Goal: Task Accomplishment & Management: Manage account settings

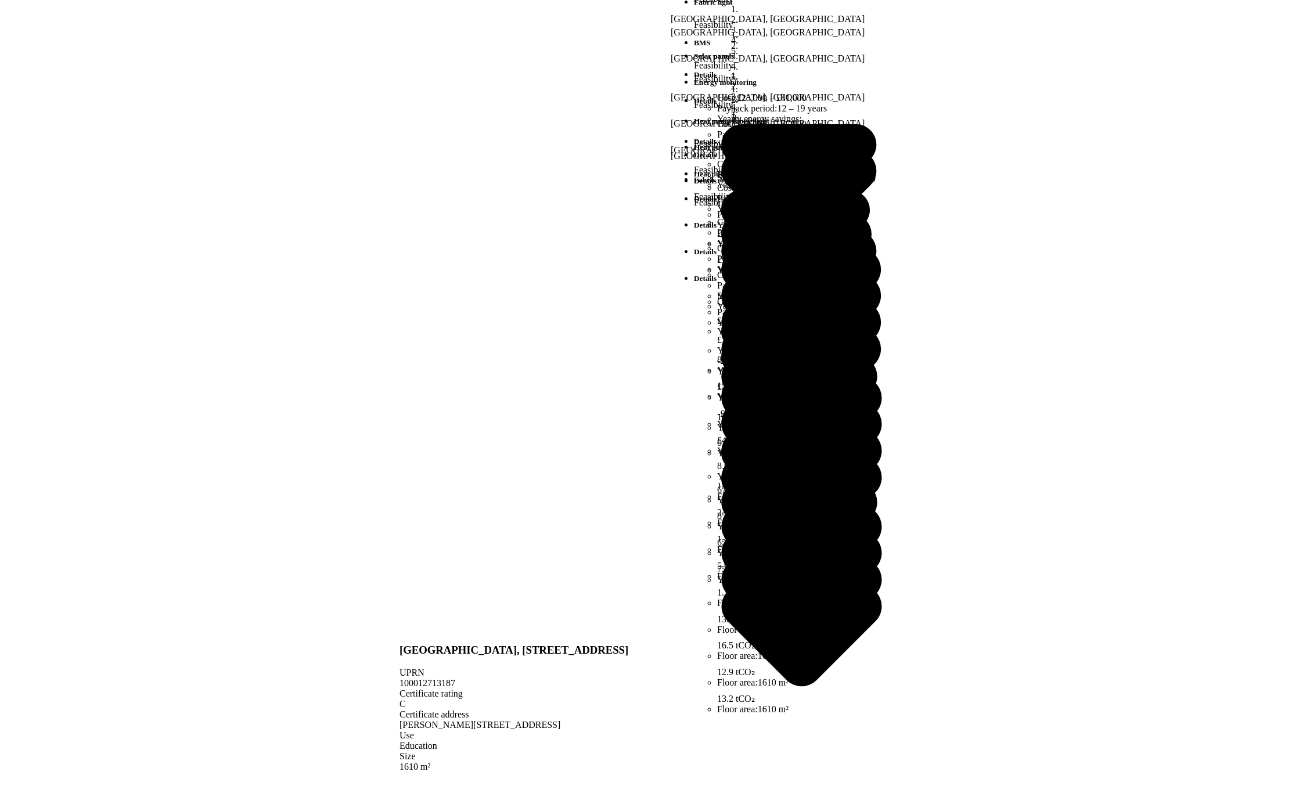
scroll to position [329, 0]
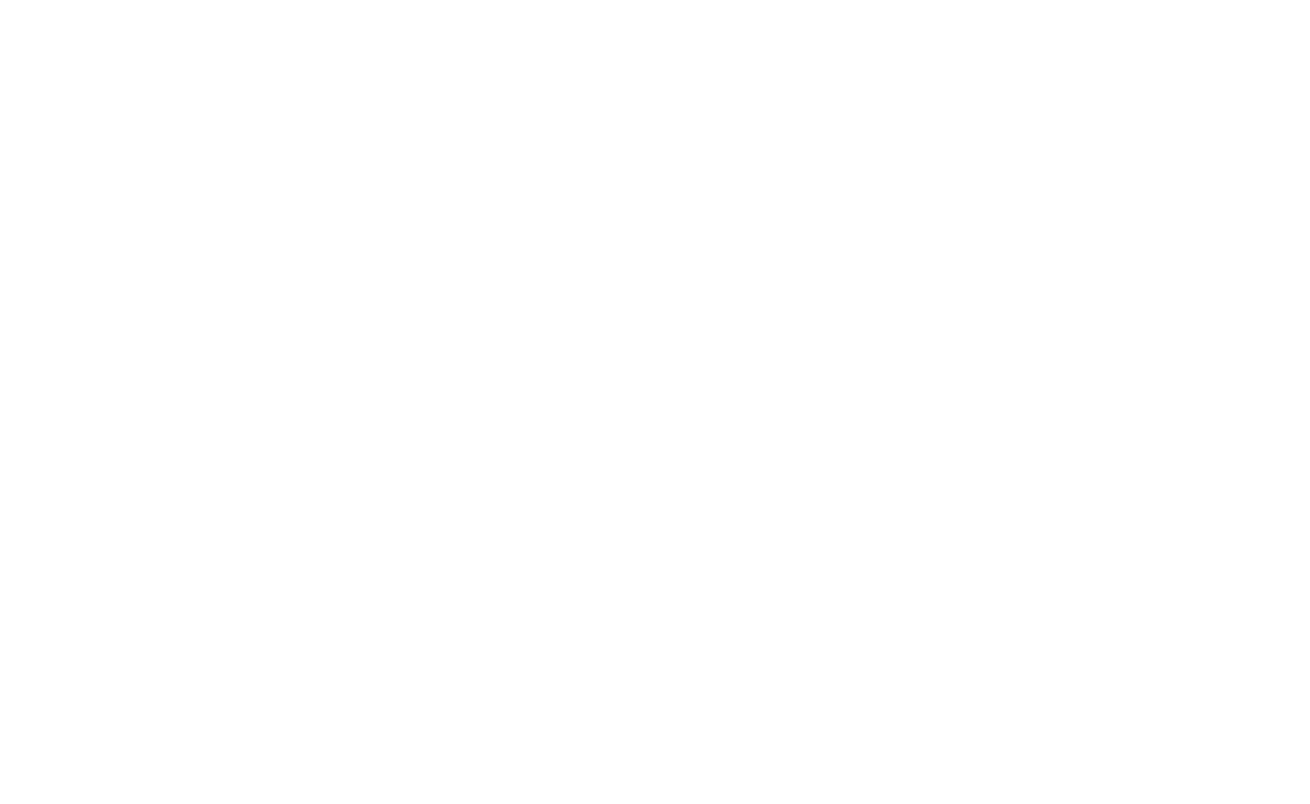
scroll to position [776, 0]
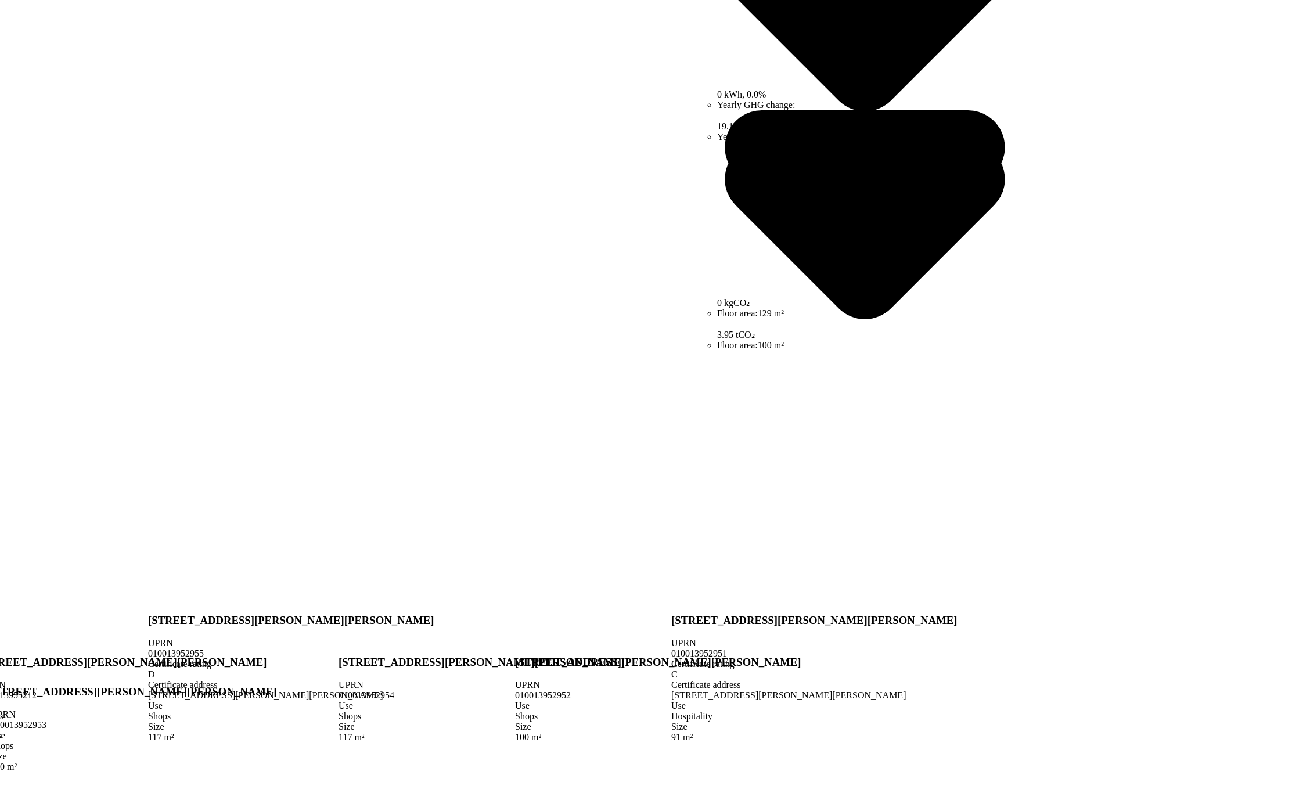
scroll to position [289, 0]
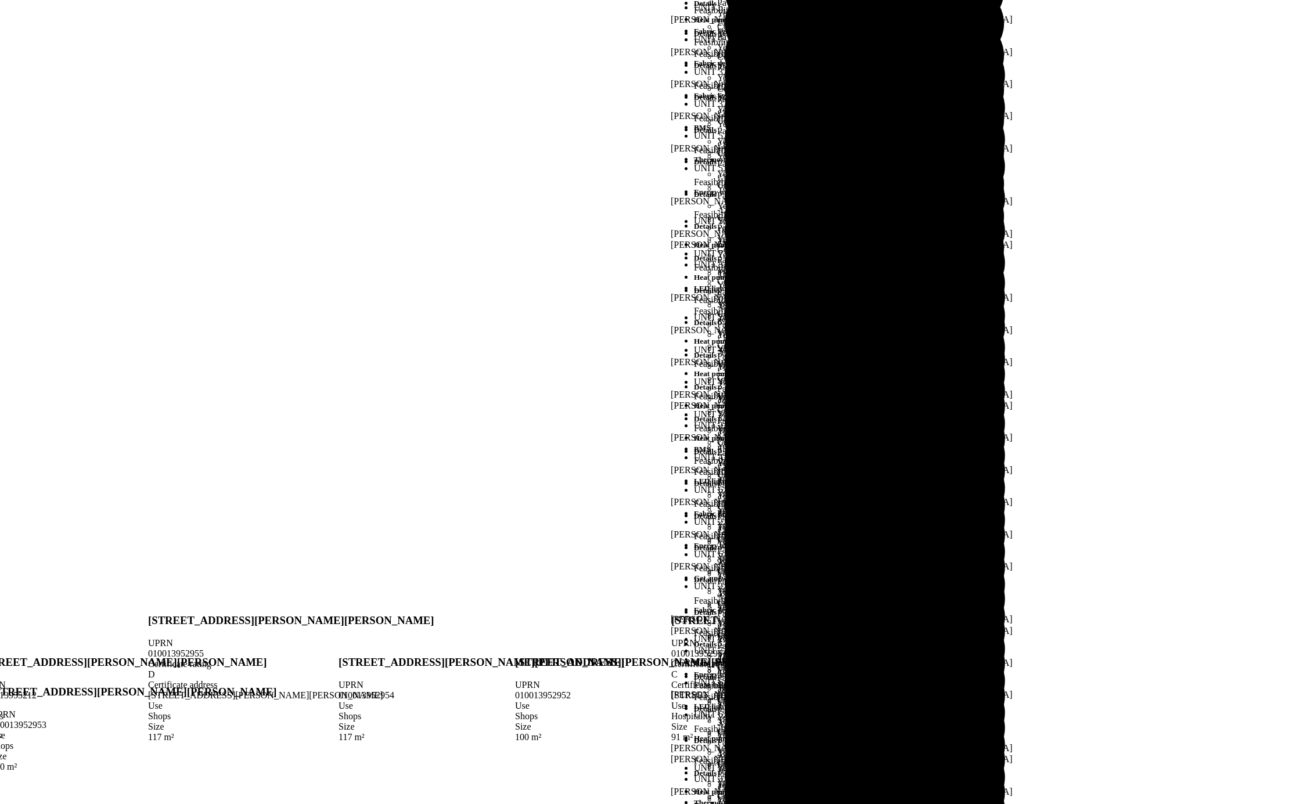
scroll to position [224, 0]
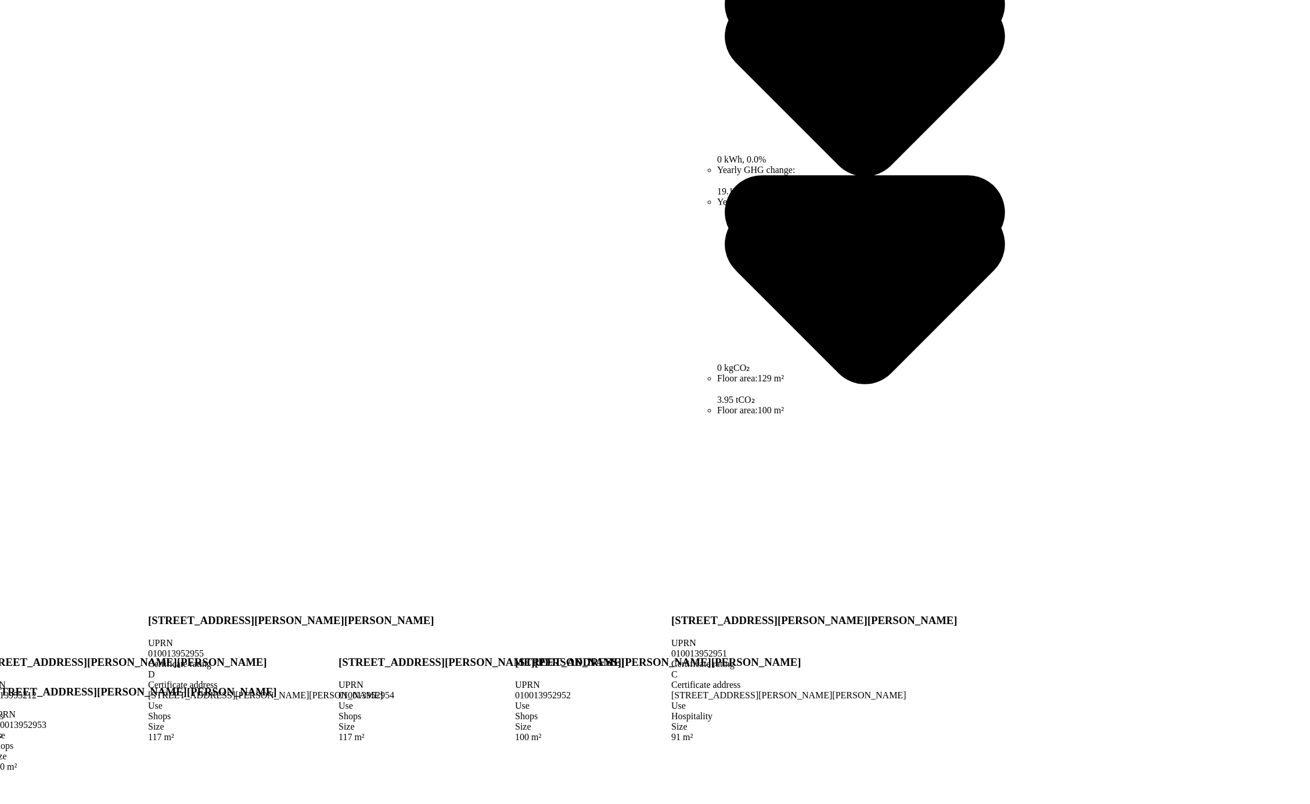
scroll to position [289, 0]
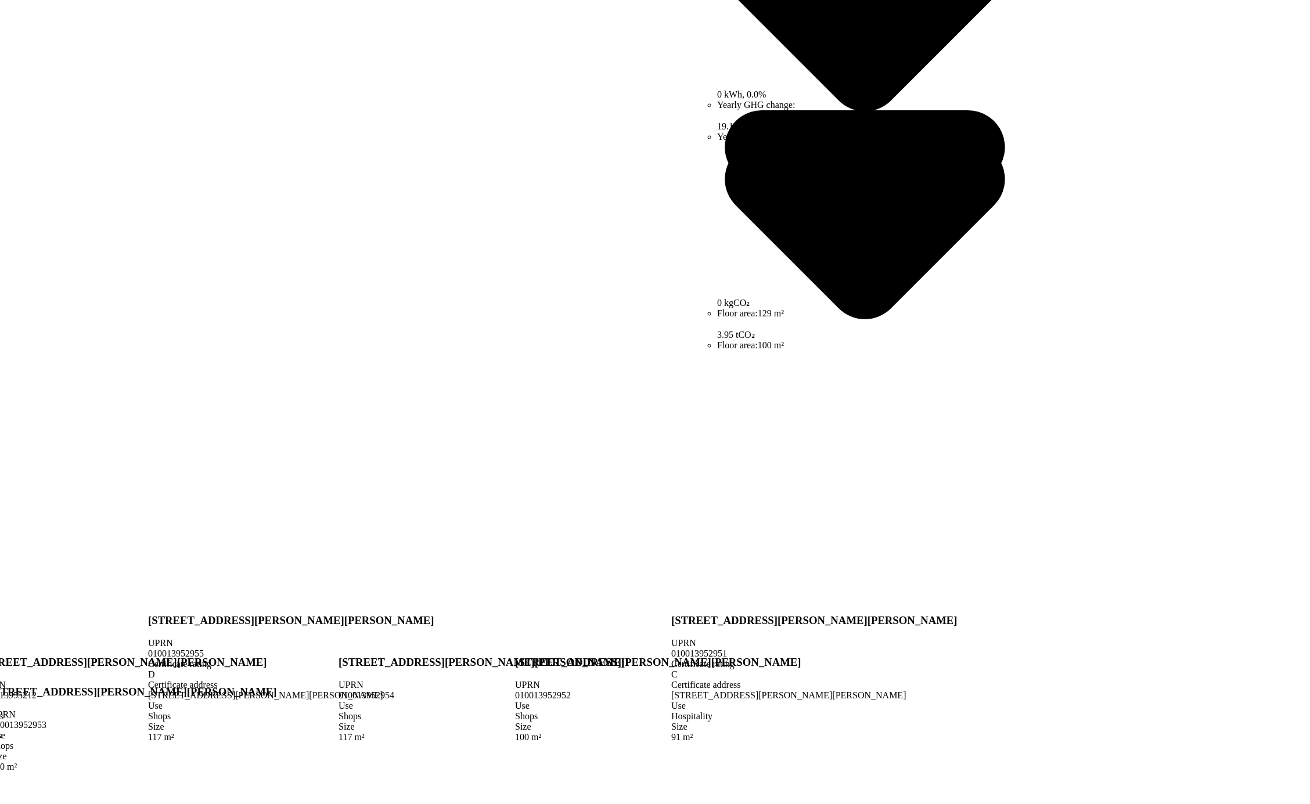
scroll to position [0, 0]
